Goal: Information Seeking & Learning: Learn about a topic

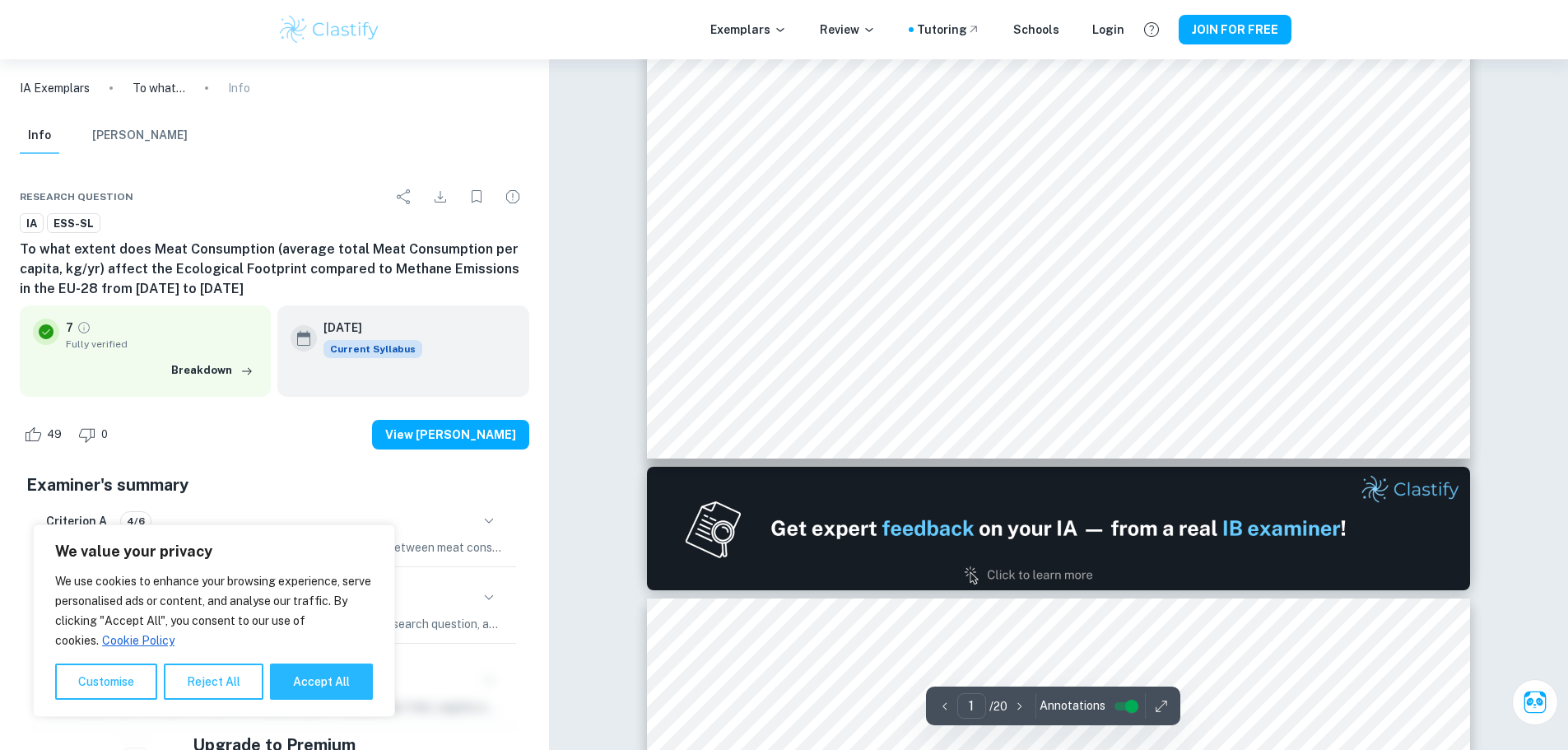
type input "2"
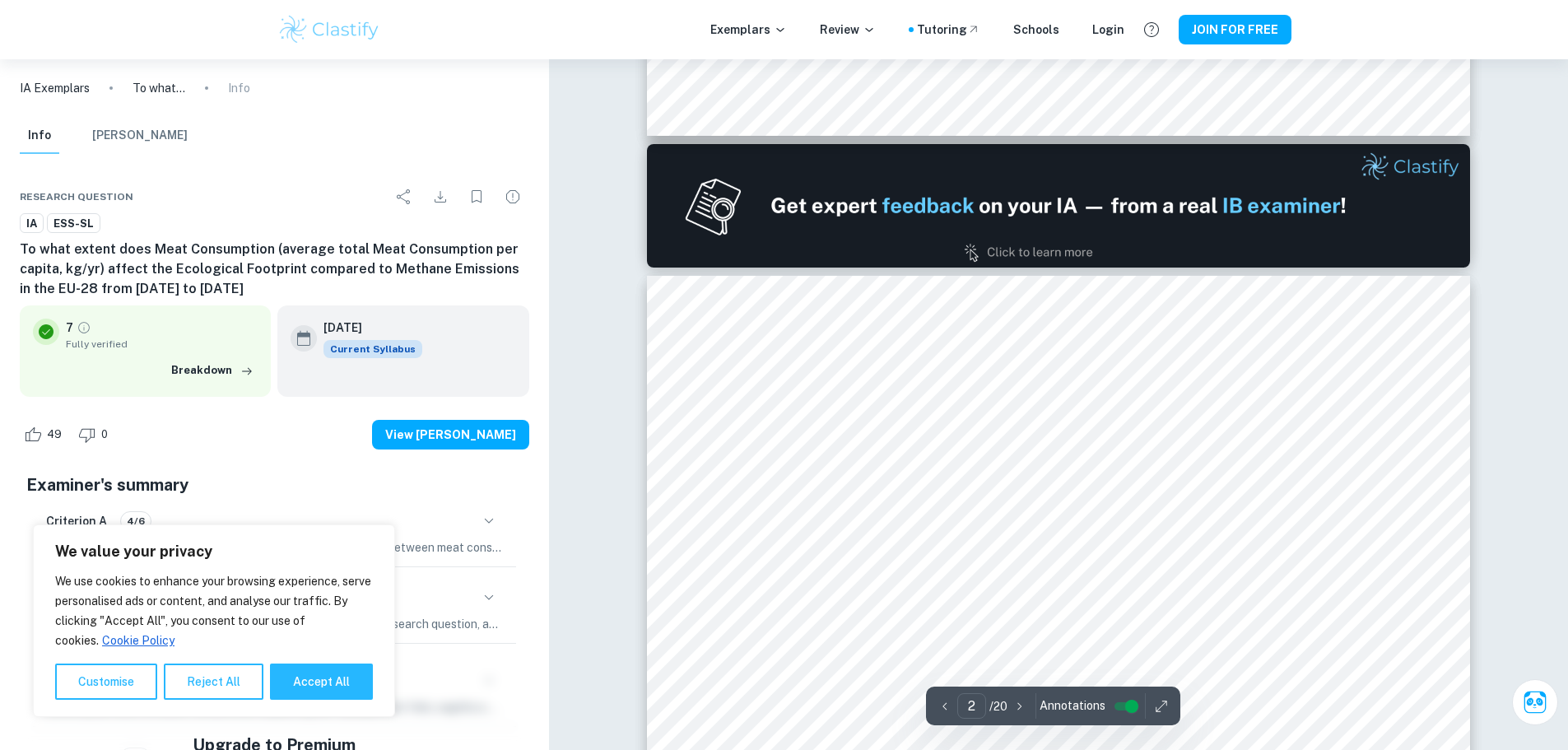
scroll to position [1071, 0]
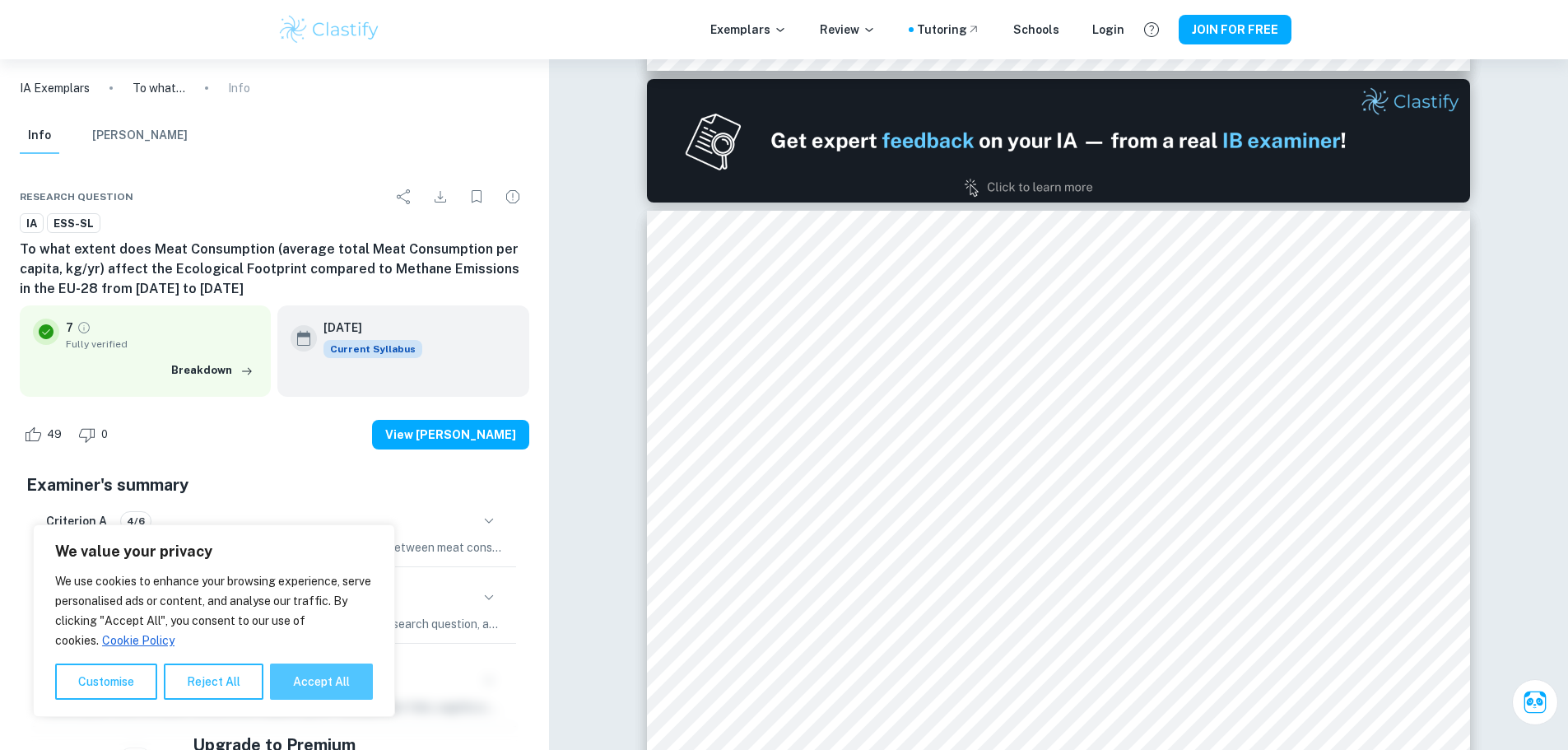
click at [310, 678] on button "Accept All" at bounding box center [322, 681] width 102 height 36
checkbox input "true"
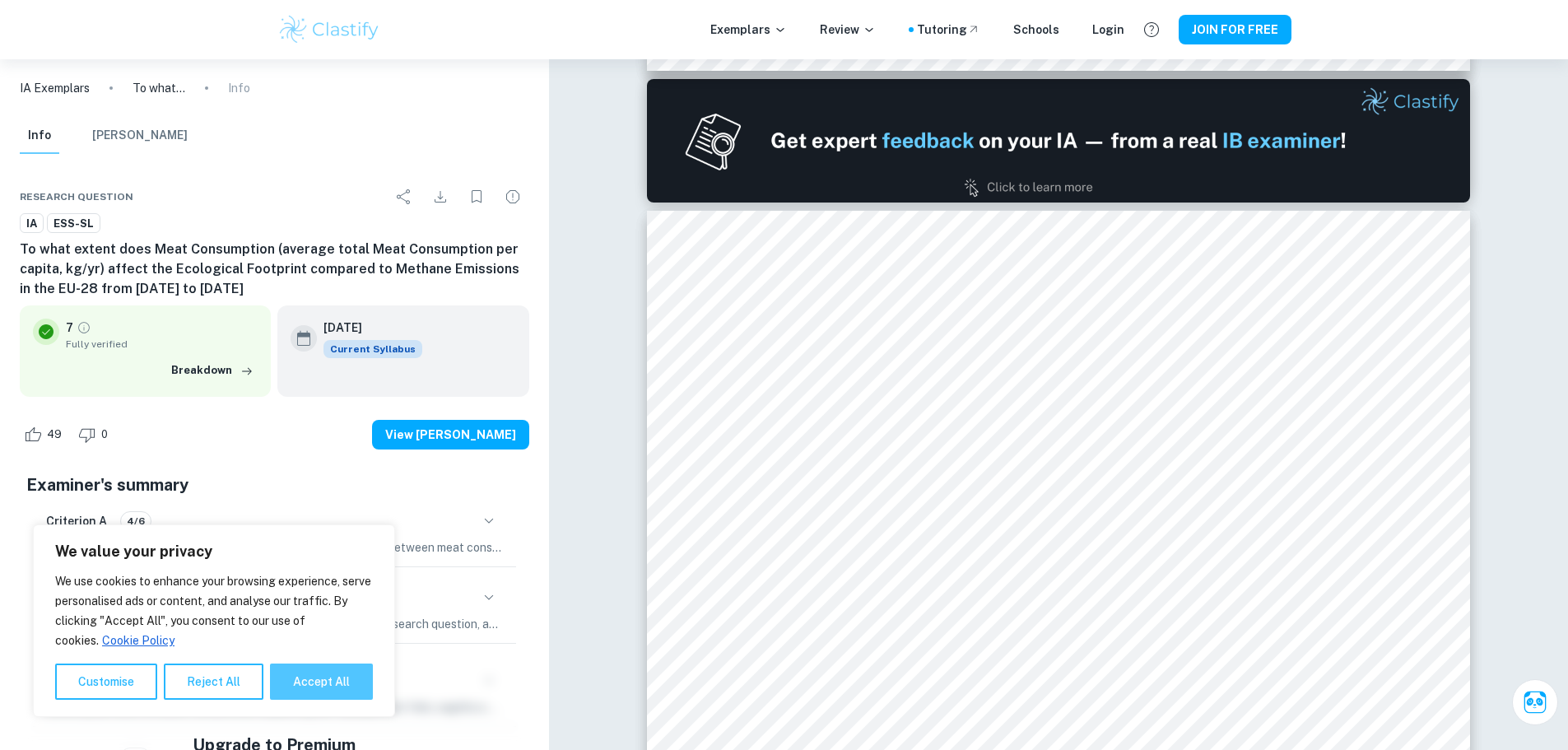
checkbox input "true"
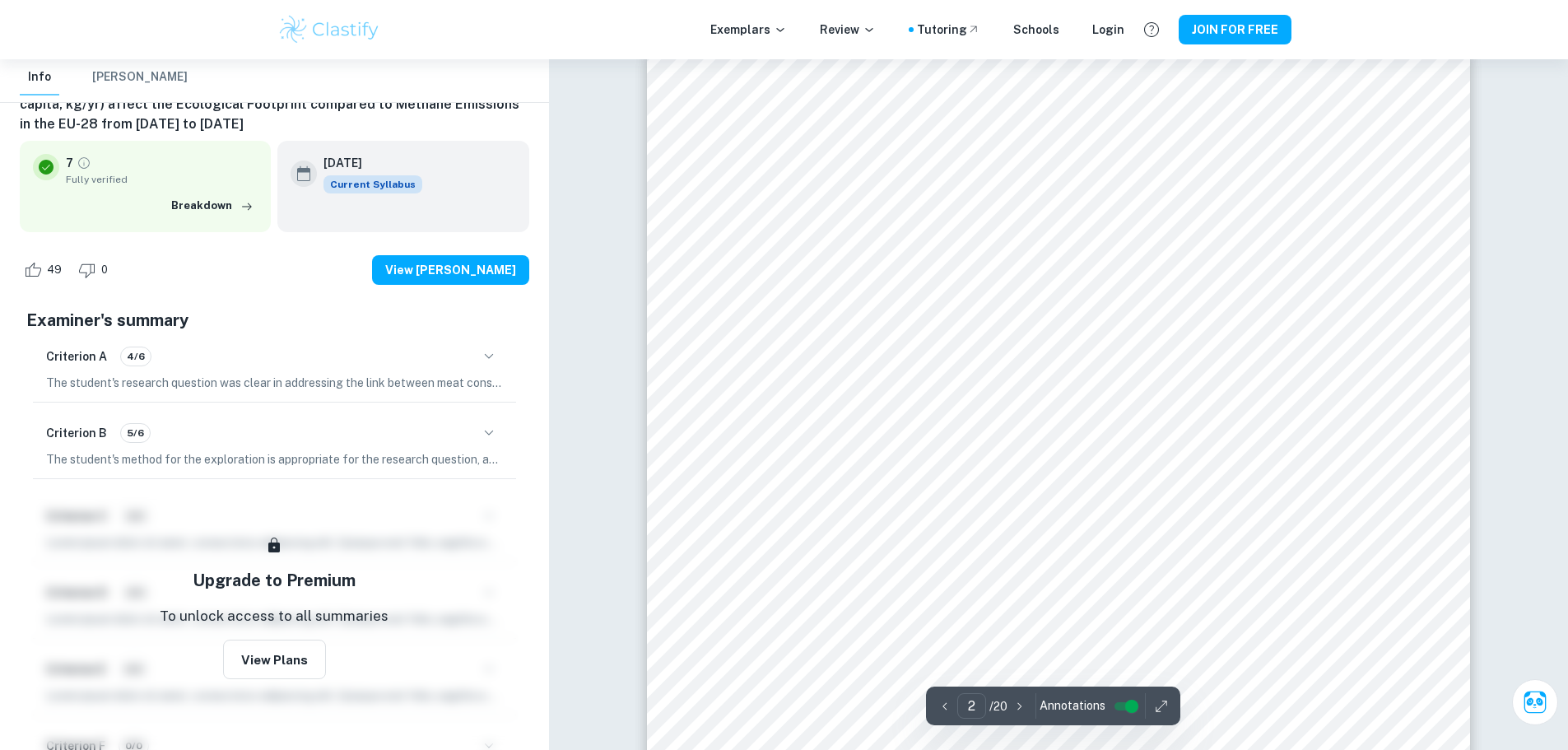
scroll to position [1399, 0]
